Goal: Find specific page/section: Find specific page/section

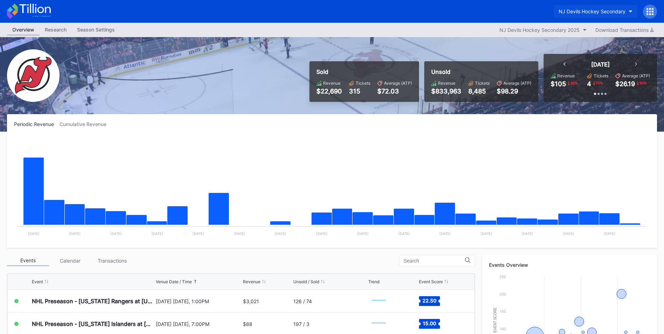
click at [591, 12] on div "NJ Devils Hockey Secondary" at bounding box center [592, 11] width 67 height 6
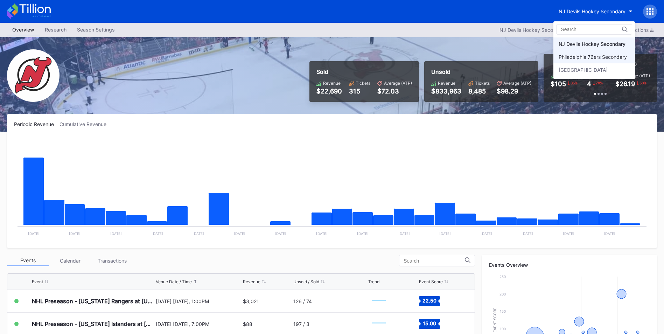
click at [585, 56] on div "Philadelphia 76ers Secondary" at bounding box center [593, 57] width 68 height 6
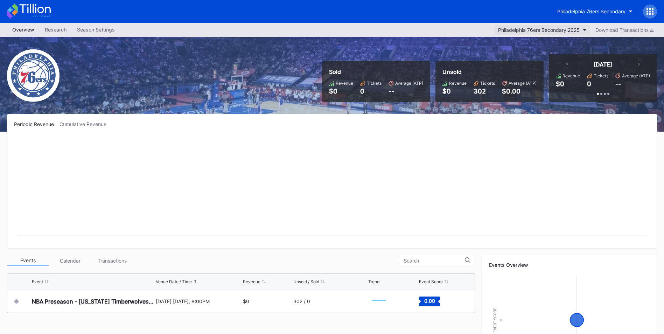
click at [567, 31] on div "Philadelphia 76ers Secondary 2025" at bounding box center [539, 30] width 82 height 6
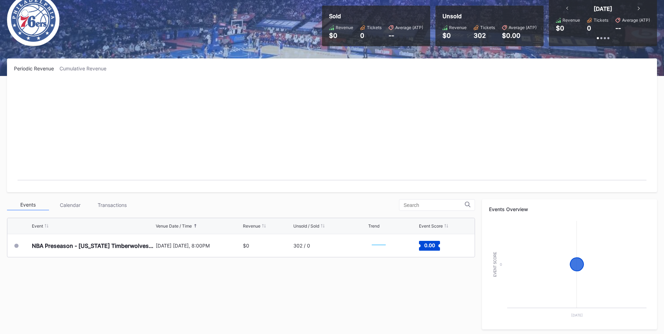
scroll to position [20, 0]
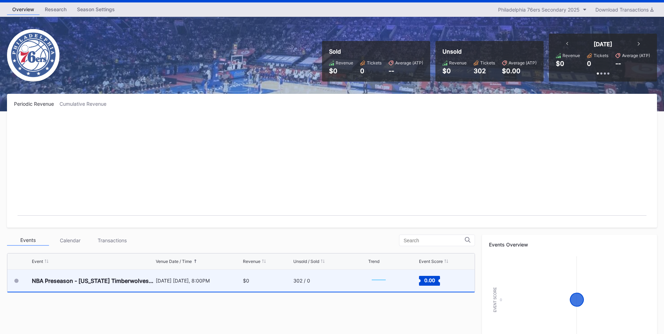
click at [205, 283] on div "[DATE] [DATE], 8:00PM" at bounding box center [198, 281] width 85 height 6
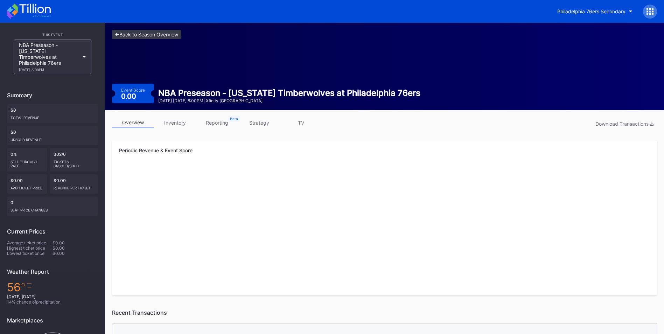
click at [137, 35] on link "<- Back to Season Overview" at bounding box center [146, 34] width 69 height 9
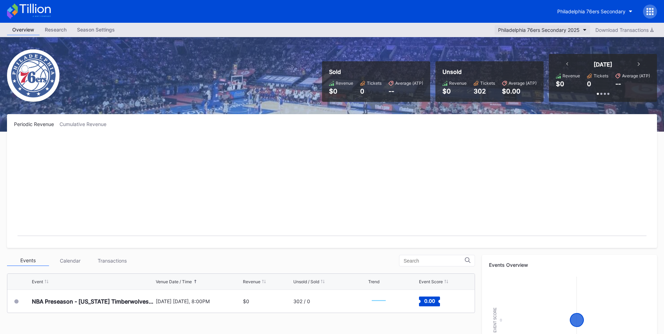
click at [527, 28] on div "Philadelphia 76ers Secondary 2025" at bounding box center [539, 30] width 82 height 6
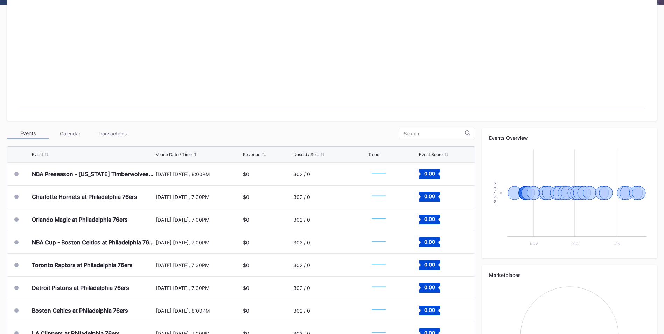
scroll to position [195, 0]
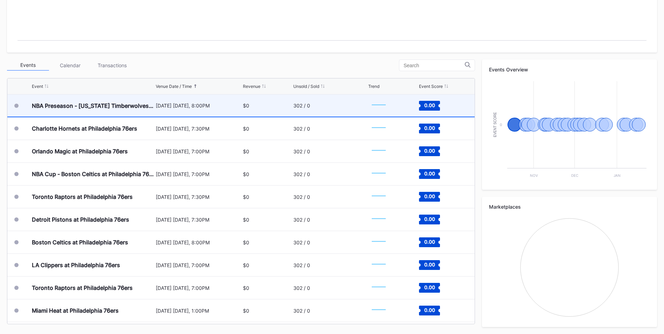
click at [286, 105] on div "$0" at bounding box center [267, 106] width 49 height 22
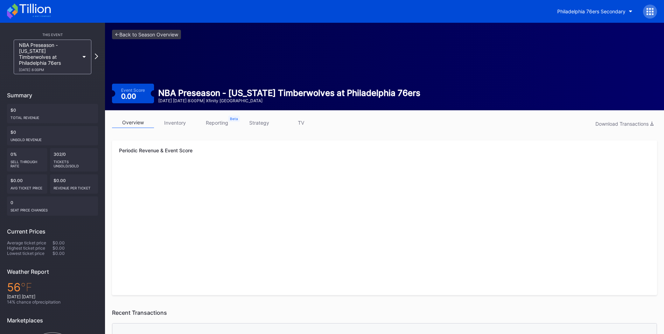
click at [170, 123] on link "inventory" at bounding box center [175, 122] width 42 height 11
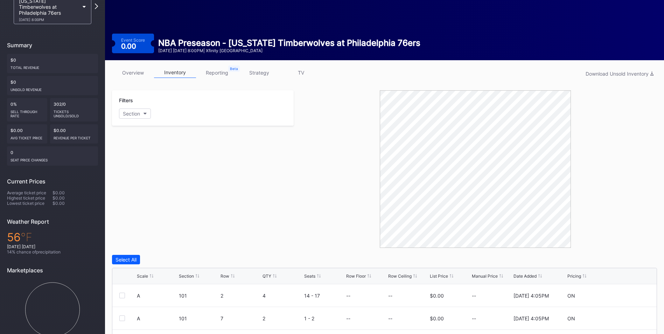
scroll to position [175, 0]
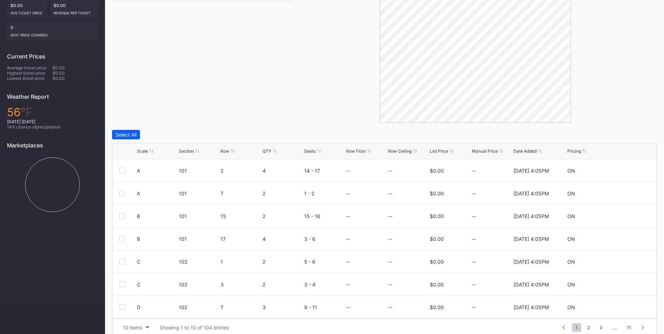
click at [291, 87] on div "Filters Section" at bounding box center [203, 44] width 182 height 158
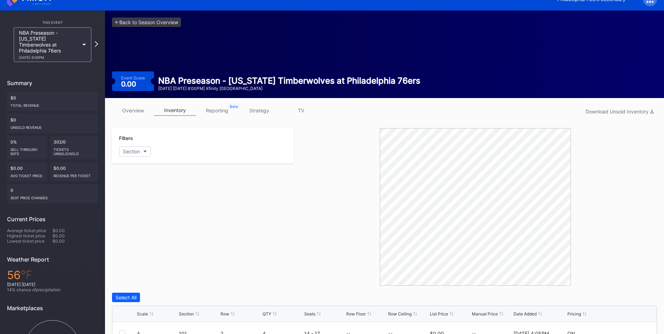
scroll to position [0, 0]
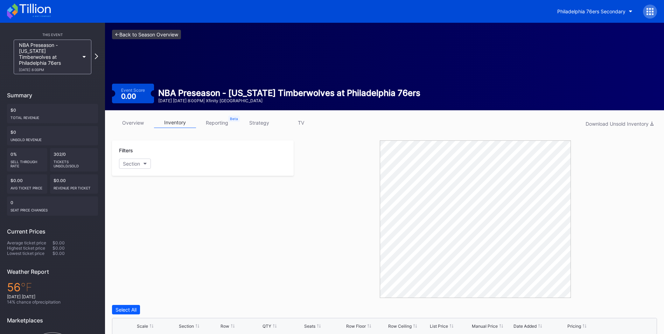
click at [151, 39] on link "<- Back to Season Overview" at bounding box center [146, 34] width 69 height 9
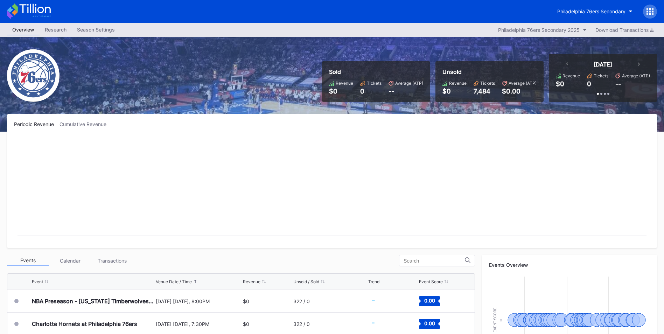
scroll to position [105, 0]
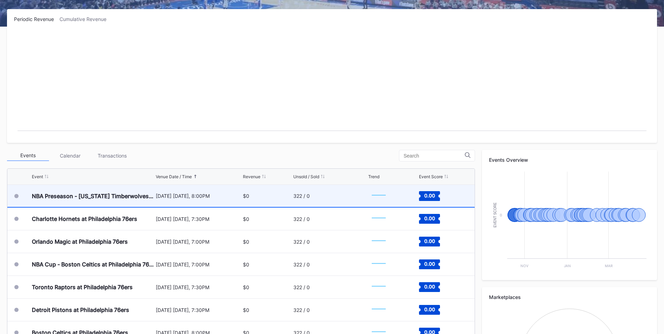
click at [311, 199] on div "322 / 0" at bounding box center [329, 196] width 73 height 22
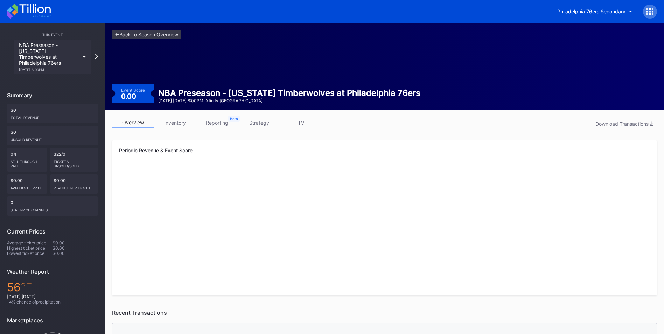
click at [172, 117] on div "overview inventory reporting strategy TV Download Transactions Periodic Revenue…" at bounding box center [384, 316] width 559 height 413
click at [172, 122] on link "inventory" at bounding box center [175, 122] width 42 height 11
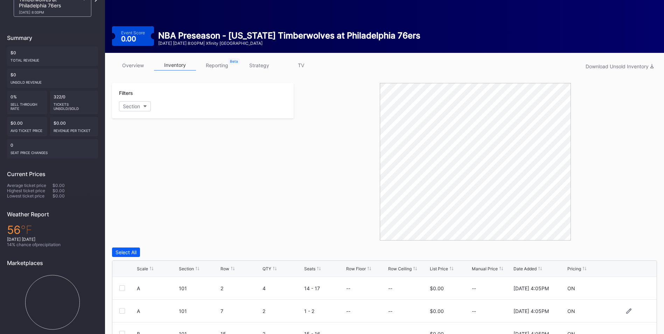
scroll to position [184, 0]
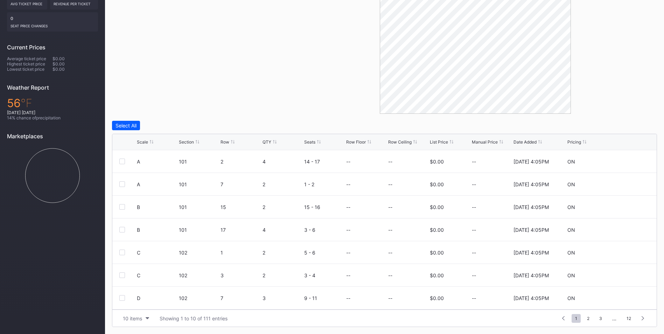
click at [431, 139] on div "Scale Section Row QTY Seats Row Floor Row Ceiling List Price Manual Price Date …" at bounding box center [384, 142] width 544 height 16
click at [436, 140] on div "List Price" at bounding box center [439, 141] width 18 height 5
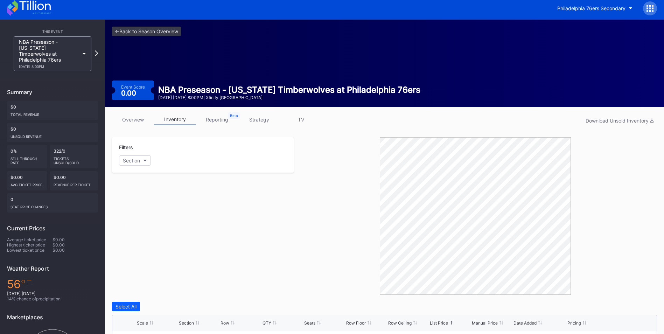
scroll to position [0, 0]
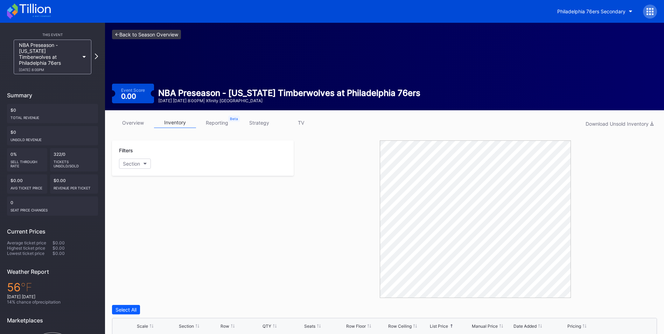
click at [165, 30] on link "<- Back to Season Overview" at bounding box center [146, 34] width 69 height 9
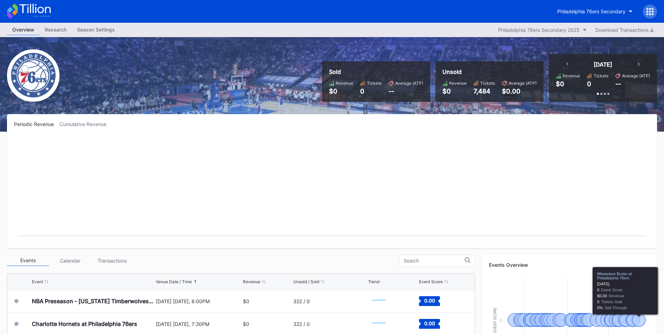
click at [270, 186] on rect "Chart title" at bounding box center [332, 188] width 636 height 105
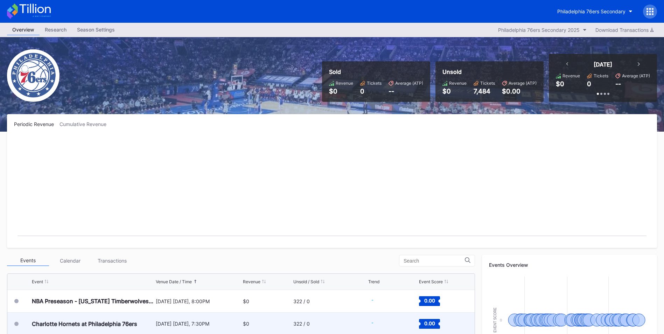
scroll to position [175, 0]
